Goal: Task Accomplishment & Management: Manage account settings

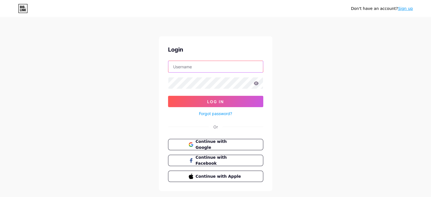
click at [215, 71] on input "text" at bounding box center [215, 66] width 95 height 11
paste input "ayoxo"
type input "ayoxo"
click at [254, 83] on icon at bounding box center [255, 83] width 5 height 4
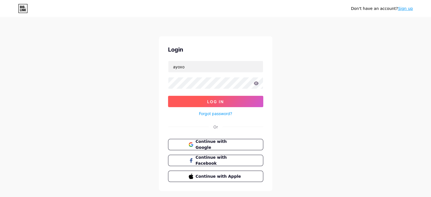
click at [208, 97] on button "Log In" at bounding box center [215, 101] width 95 height 11
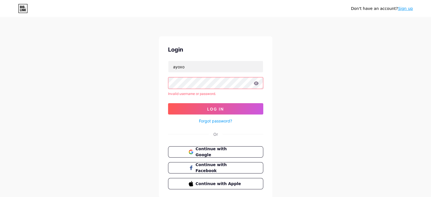
click at [214, 72] on form "ayoxo Invalid username or password. Log In Forgot password?" at bounding box center [215, 93] width 95 height 64
click at [217, 108] on span "Log In" at bounding box center [215, 108] width 17 height 5
click at [214, 119] on link "Forgot password?" at bounding box center [215, 121] width 33 height 6
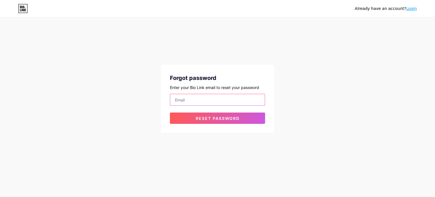
click at [221, 103] on input "email" at bounding box center [217, 99] width 95 height 11
type input "[EMAIL_ADDRESS][DOMAIN_NAME]"
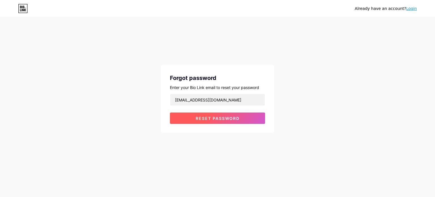
click at [223, 121] on button "Reset password" at bounding box center [217, 117] width 95 height 11
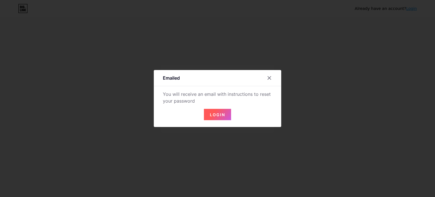
click at [215, 116] on span "Login" at bounding box center [217, 114] width 15 height 5
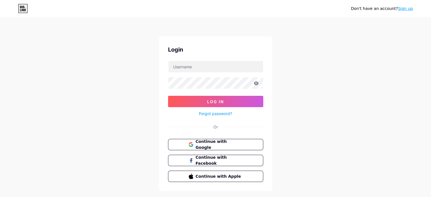
click at [218, 115] on link "Forgot password?" at bounding box center [215, 113] width 33 height 6
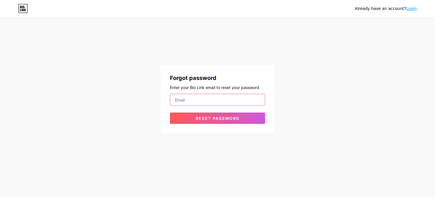
click at [213, 102] on input "email" at bounding box center [217, 99] width 95 height 11
type input "[EMAIL_ADDRESS][DOMAIN_NAME]"
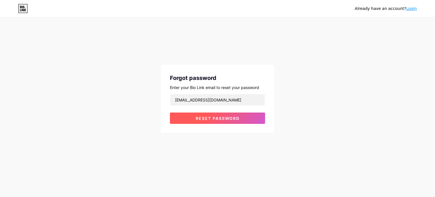
click at [189, 116] on button "Reset password" at bounding box center [217, 117] width 95 height 11
